Goal: Use online tool/utility

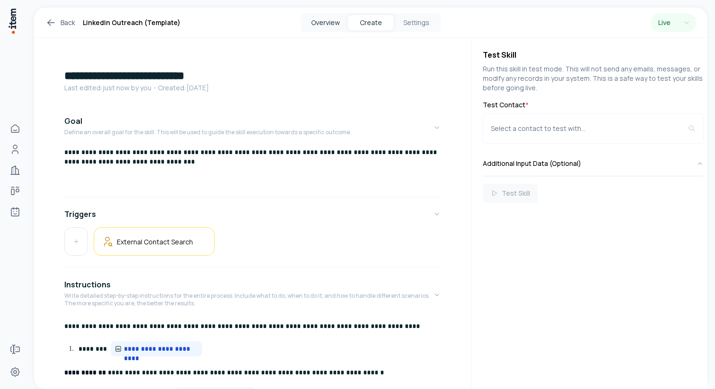
click at [327, 19] on button "Overview" at bounding box center [325, 22] width 45 height 15
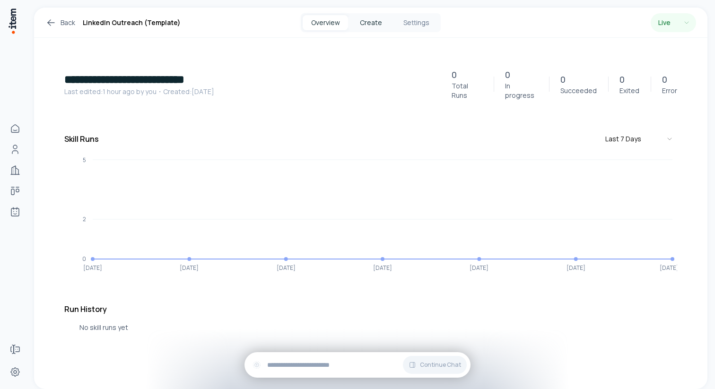
click at [371, 18] on button "Create" at bounding box center [370, 22] width 45 height 15
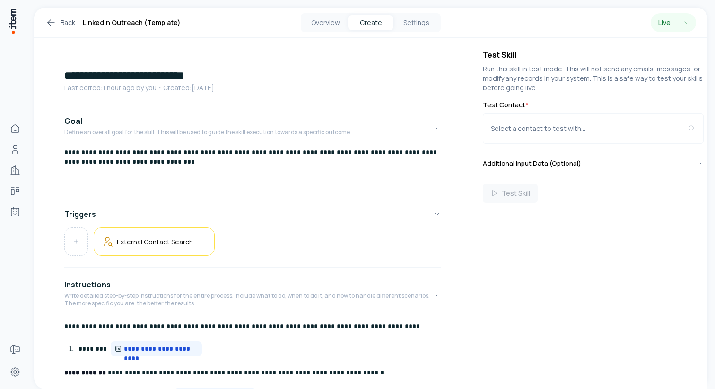
click at [513, 195] on div "Test Skill" at bounding box center [593, 193] width 221 height 19
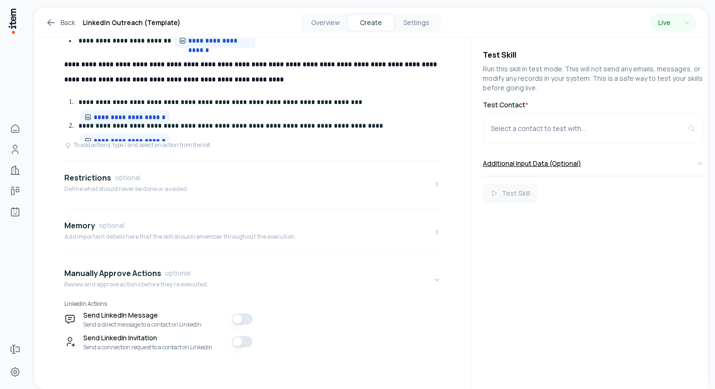
click at [648, 167] on button "Additional Input Data (Optional)" at bounding box center [593, 163] width 221 height 25
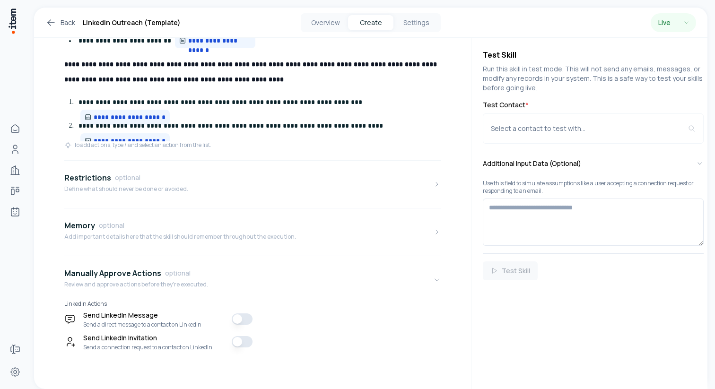
click at [516, 272] on div "Test Skill" at bounding box center [593, 271] width 221 height 19
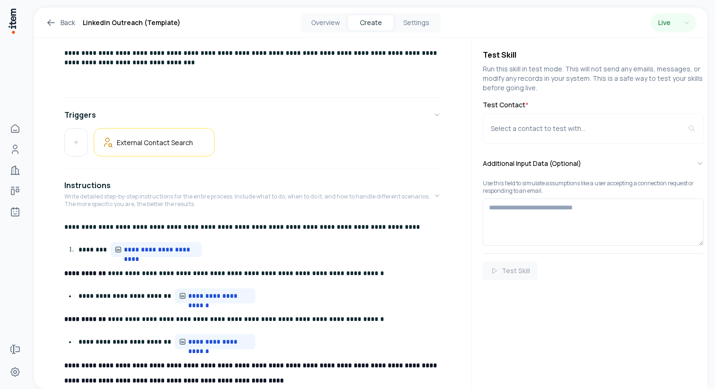
scroll to position [0, 0]
